Goal: Communication & Community: Answer question/provide support

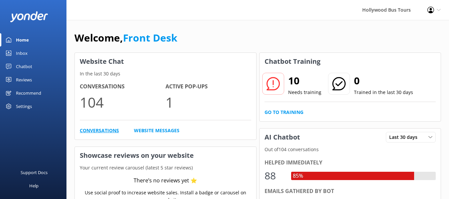
click at [99, 130] on link "Conversations" at bounding box center [99, 130] width 39 height 7
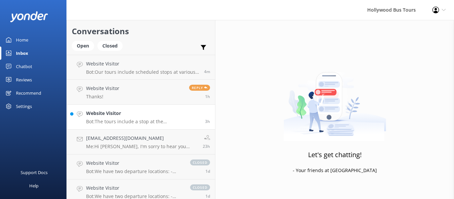
click at [113, 120] on p "Bot: The tours include a stop at the [PERSON_NAME][GEOGRAPHIC_DATA], which offe…" at bounding box center [143, 122] width 114 height 6
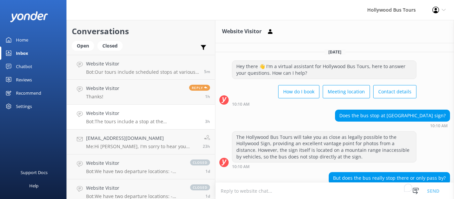
scroll to position [39, 0]
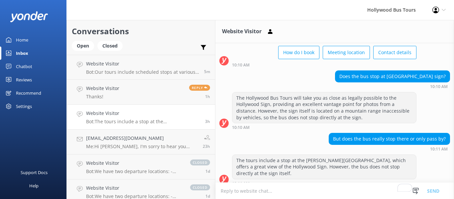
click at [64, 24] on div at bounding box center [33, 16] width 66 height 33
